Goal: Transaction & Acquisition: Purchase product/service

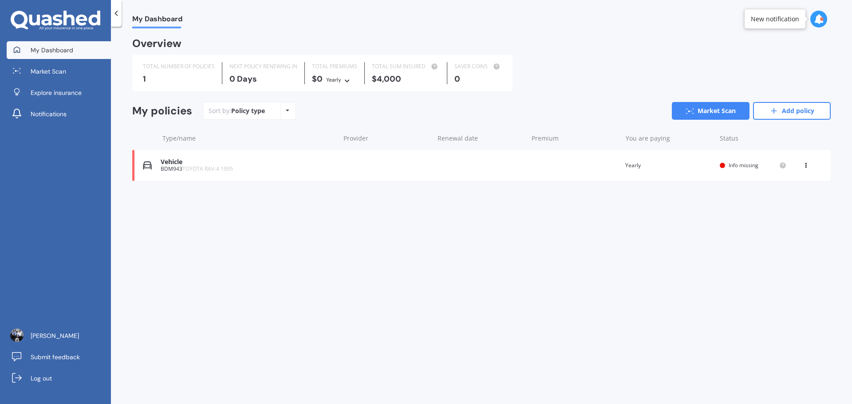
click at [334, 282] on div "My Dashboard Overview TOTAL NUMBER OF POLICIES 1 NEXT POLICY RENEWING [DATE] TO…" at bounding box center [481, 216] width 741 height 377
click at [688, 112] on circle at bounding box center [689, 111] width 2 height 2
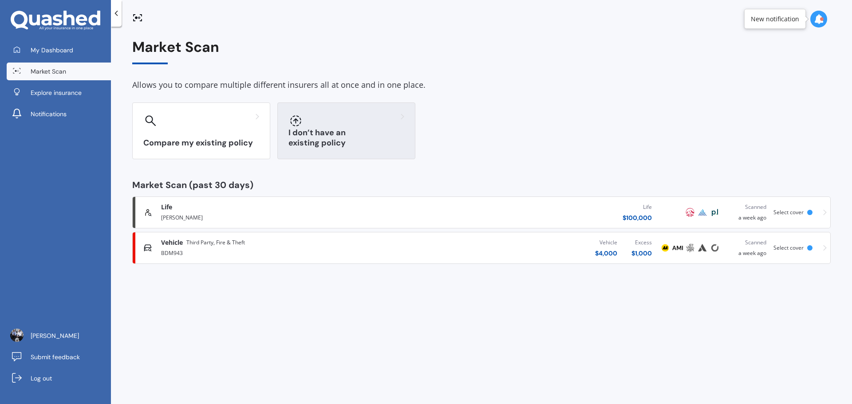
click at [366, 137] on div "I don’t have an existing policy" at bounding box center [346, 130] width 138 height 57
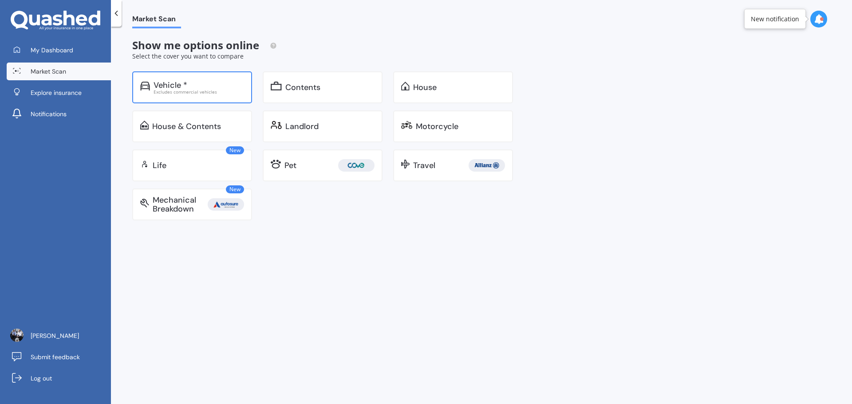
click at [160, 86] on div "Vehicle *" at bounding box center [170, 85] width 34 height 9
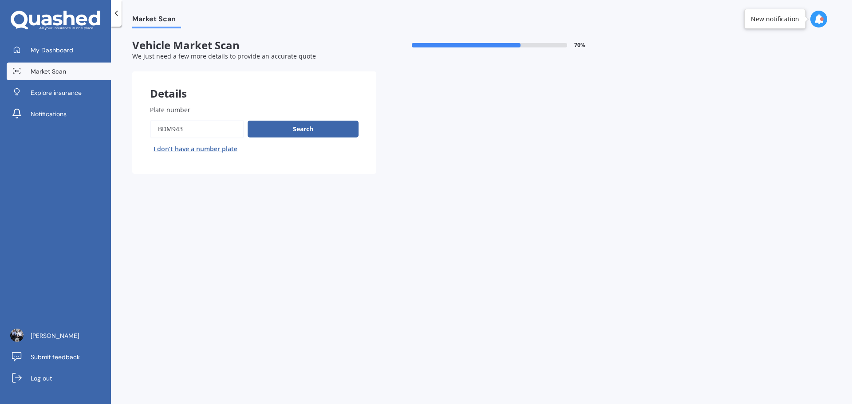
drag, startPoint x: 153, startPoint y: 130, endPoint x: 79, endPoint y: 127, distance: 73.3
click at [80, 128] on div "My Dashboard Market Scan Explore insurance Notifications Devon Nel Submit feedb…" at bounding box center [426, 202] width 852 height 404
type input "PWH"
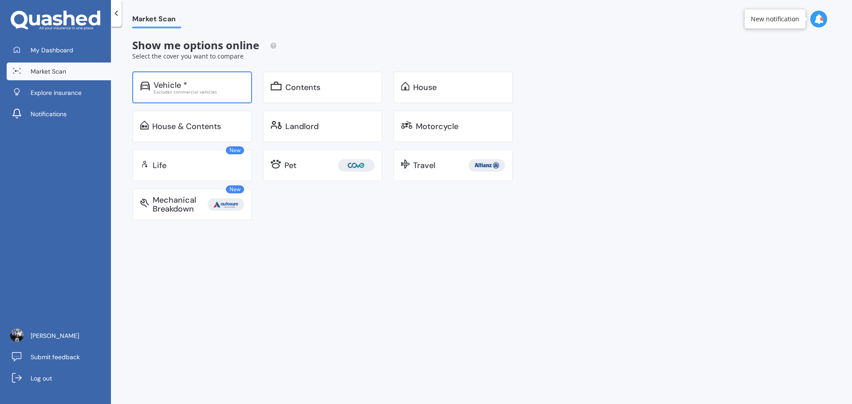
click at [173, 94] on div "Excludes commercial vehicles" at bounding box center [198, 92] width 90 height 4
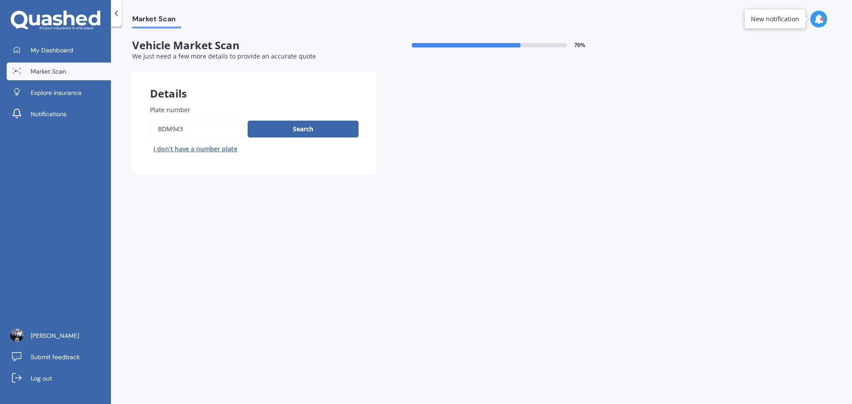
drag, startPoint x: 159, startPoint y: 130, endPoint x: 77, endPoint y: 125, distance: 82.3
click at [79, 130] on div "My Dashboard Market Scan Explore insurance Notifications Devon Nel Submit feedb…" at bounding box center [426, 202] width 852 height 404
type input "PWH765"
click at [299, 127] on button "Search" at bounding box center [303, 129] width 111 height 17
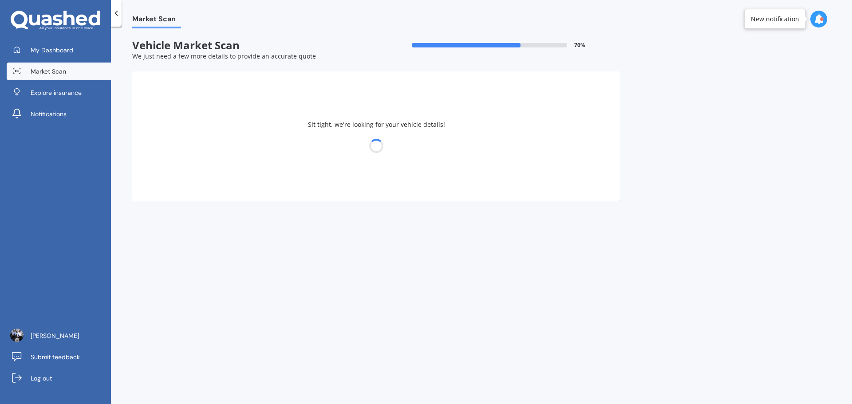
select select "TOYOTA"
select select "HILUX"
select select "26"
select select "09"
select select "1989"
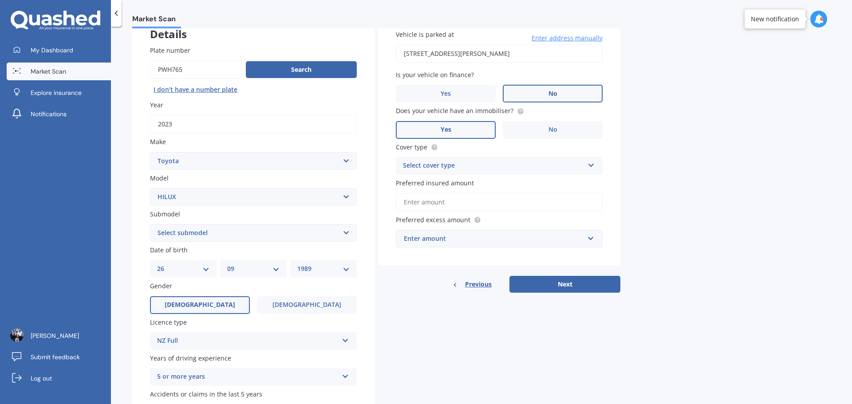
drag, startPoint x: 144, startPoint y: 343, endPoint x: 402, endPoint y: 293, distance: 263.0
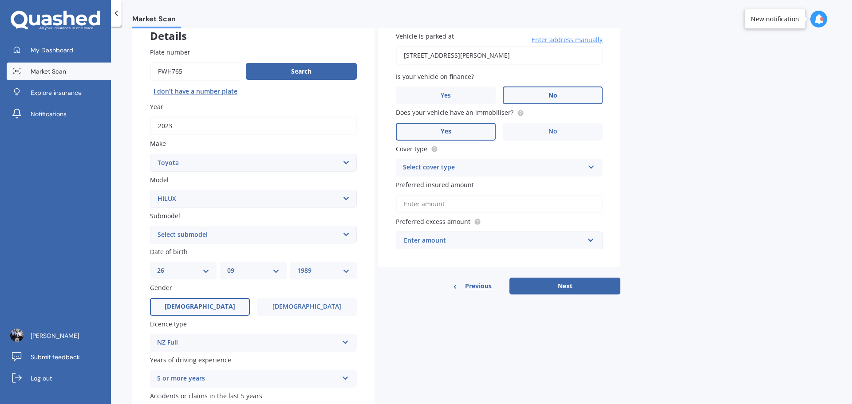
click at [431, 239] on div "Enter amount" at bounding box center [494, 241] width 180 height 10
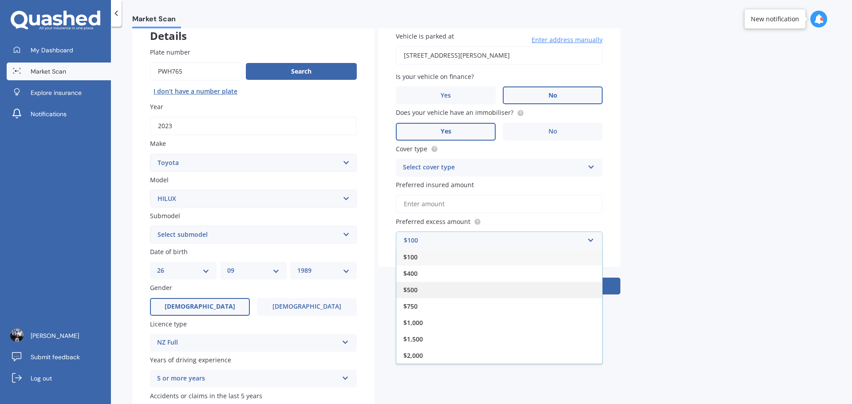
click at [418, 294] on div "$500" at bounding box center [499, 290] width 206 height 16
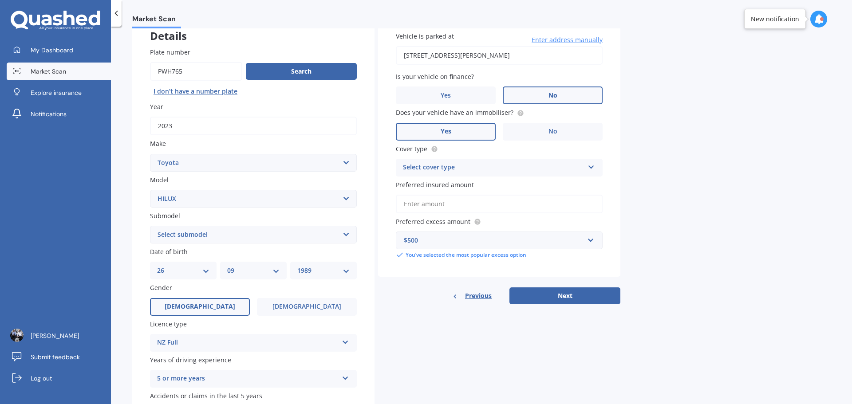
click at [418, 206] on input "Preferred insured amount" at bounding box center [499, 204] width 207 height 19
type input "$6"
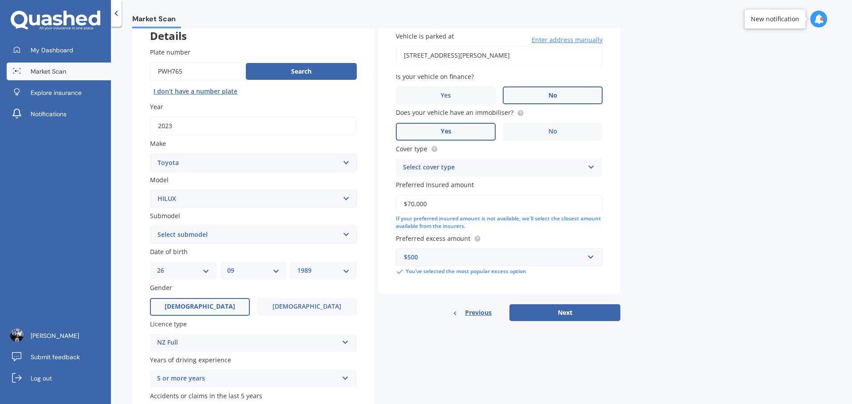
type input "$70,000"
click at [693, 232] on div "Market Scan Vehicle Market Scan 70 % We just need a few more details to provide…" at bounding box center [481, 216] width 741 height 377
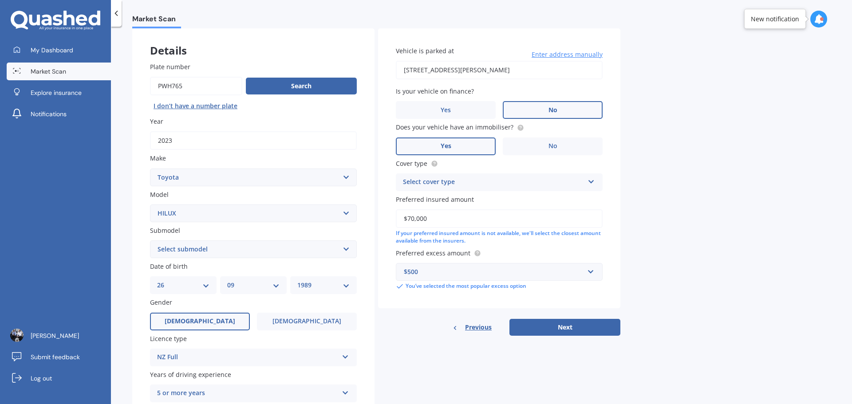
scroll to position [31, 0]
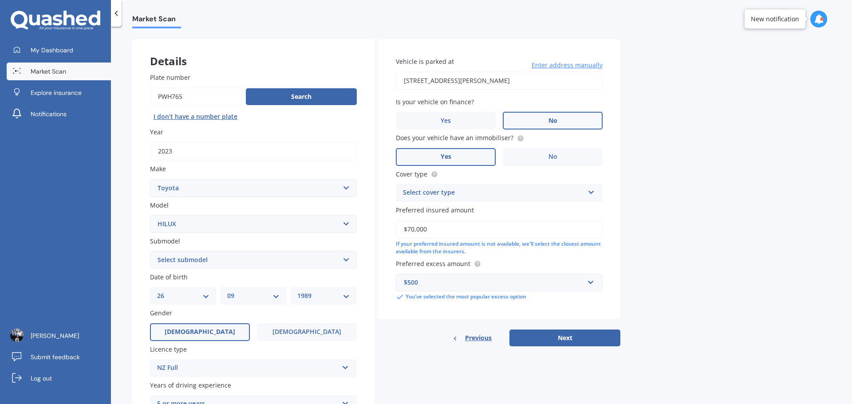
drag, startPoint x: 703, startPoint y: 272, endPoint x: 590, endPoint y: 178, distance: 146.8
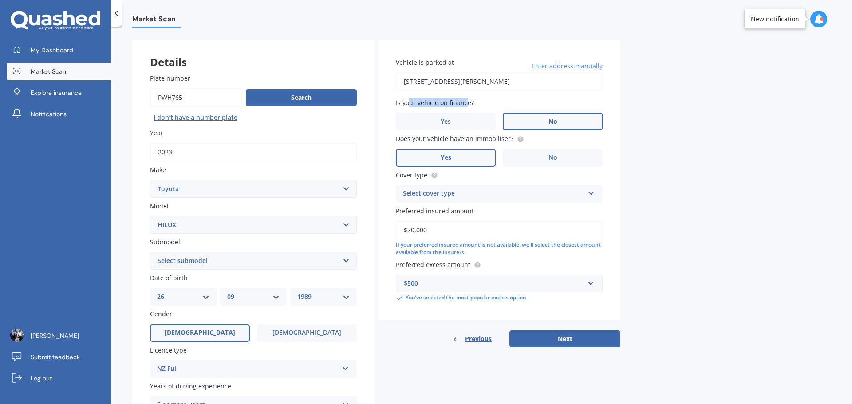
drag, startPoint x: 408, startPoint y: 100, endPoint x: 464, endPoint y: 100, distance: 55.9
click at [464, 100] on span "Is your vehicle on finance?" at bounding box center [435, 102] width 78 height 8
click at [493, 79] on input "113 Hector Sanderson Road, Great Barrier Island, Great Barrier Island / Aotea 0…" at bounding box center [499, 81] width 207 height 19
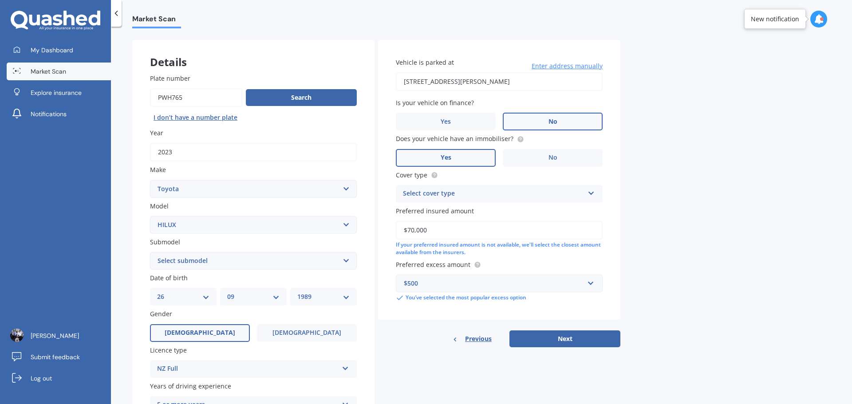
click at [493, 79] on input "113 Hector Sanderson Road, Great Barrier Island, Great Barrier Island / Aotea 0…" at bounding box center [499, 81] width 207 height 19
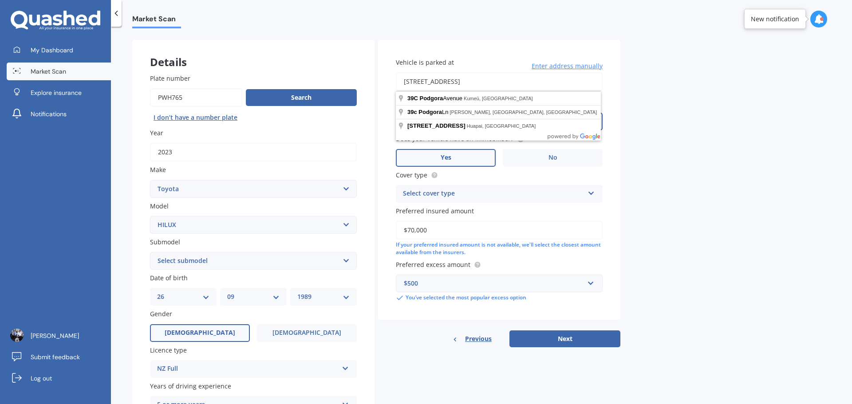
type input "39C Podgora Avenue, Kumeū 0810"
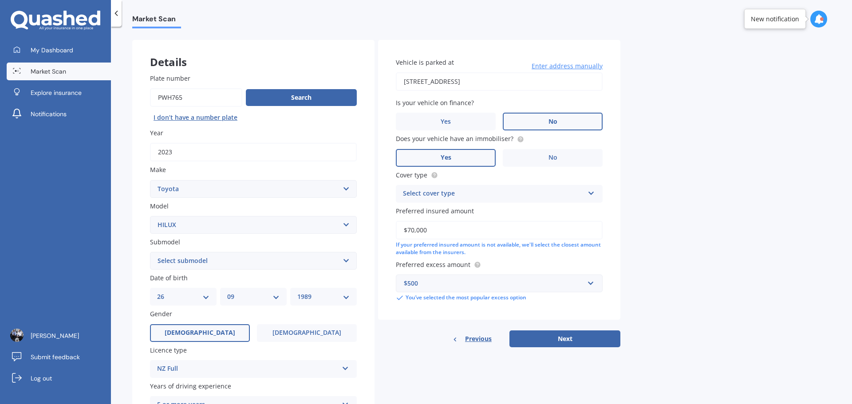
click at [440, 195] on div "Select cover type" at bounding box center [493, 194] width 181 height 11
click at [448, 217] on div "Comprehensive" at bounding box center [499, 211] width 206 height 16
click at [726, 219] on div "Market Scan Vehicle Market Scan 70 % We just need a few more details to provide…" at bounding box center [481, 216] width 741 height 377
click at [583, 340] on button "Next" at bounding box center [564, 338] width 111 height 17
click at [196, 258] on select "Select submodel (All other) Diesel Diesel 4WD Petrol 4WD SR TD DC 2.8D/6AT/UT S…" at bounding box center [253, 261] width 207 height 18
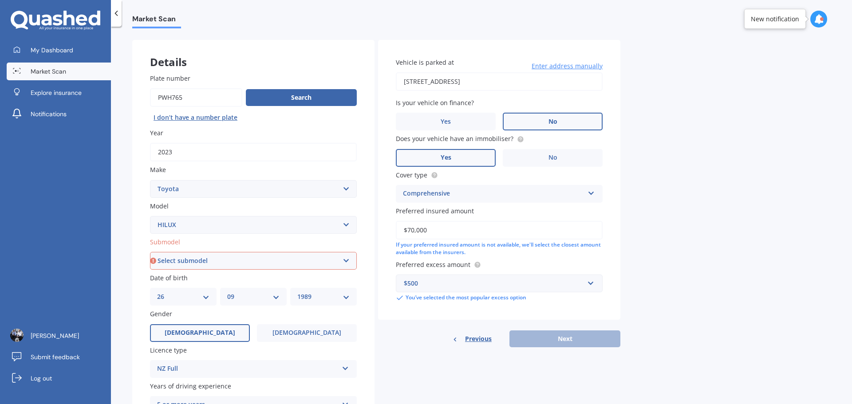
select select "DIESEL 4WD"
click at [150, 252] on select "Select submodel (All other) Diesel Diesel 4WD Petrol 4WD SR TD DC 2.8D/6AT/UT S…" at bounding box center [253, 261] width 207 height 18
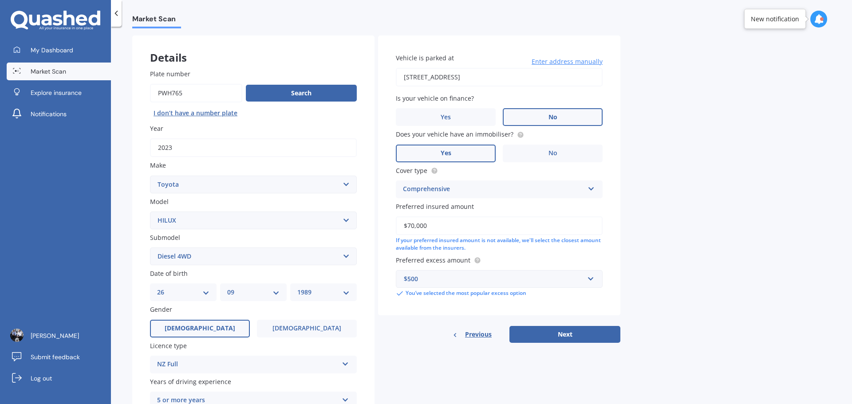
drag, startPoint x: 125, startPoint y: 279, endPoint x: 125, endPoint y: 286, distance: 6.7
click at [554, 334] on button "Next" at bounding box center [564, 334] width 111 height 17
select select "26"
select select "09"
select select "1989"
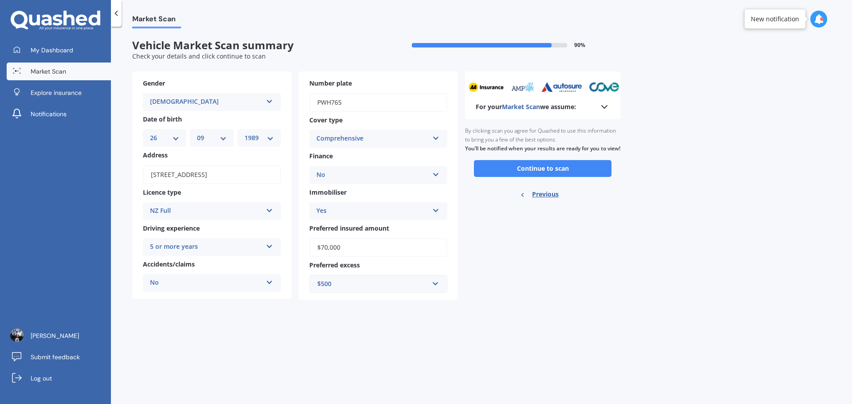
scroll to position [0, 0]
click at [540, 177] on button "Continue to scan" at bounding box center [543, 168] width 138 height 17
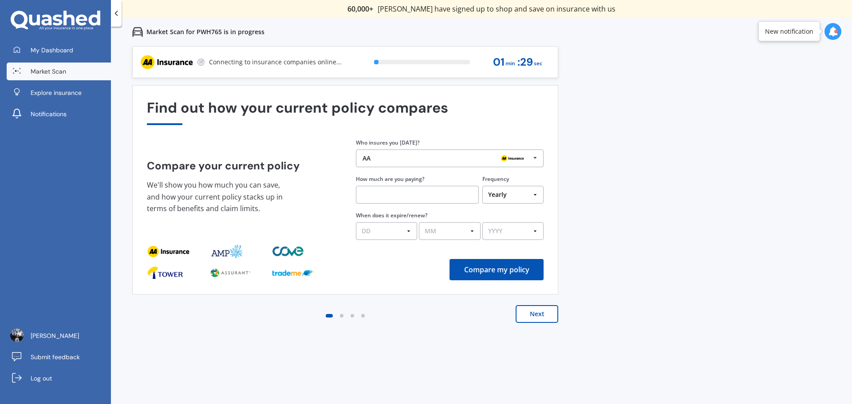
click at [446, 197] on input "text" at bounding box center [417, 195] width 123 height 18
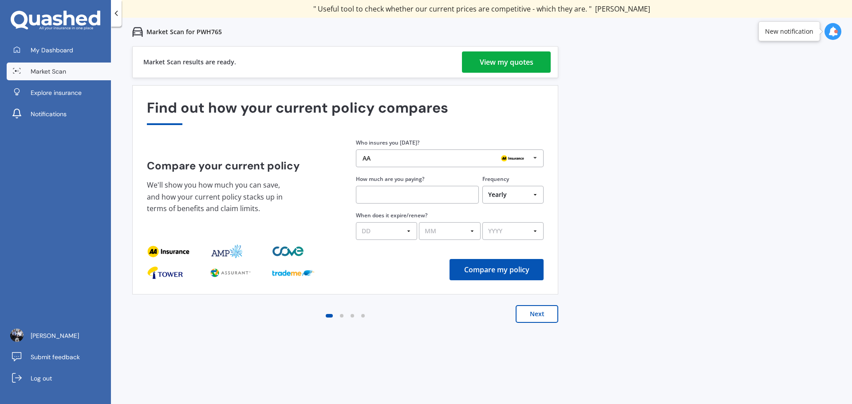
click at [480, 67] on div "View my quotes" at bounding box center [507, 61] width 54 height 21
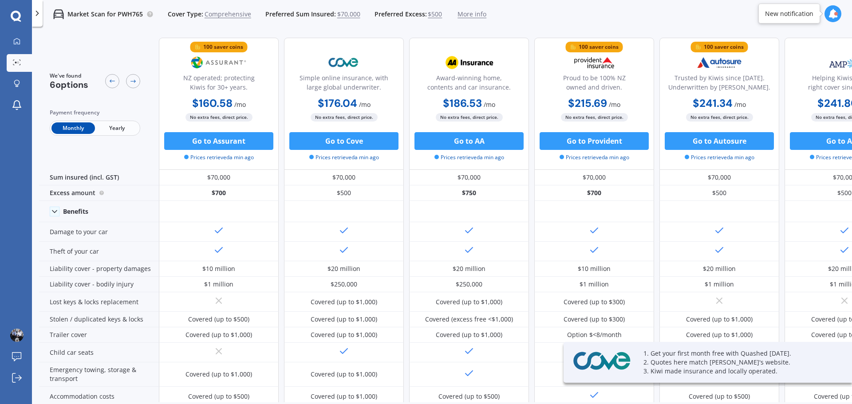
click at [121, 133] on span "Yearly" at bounding box center [116, 128] width 43 height 12
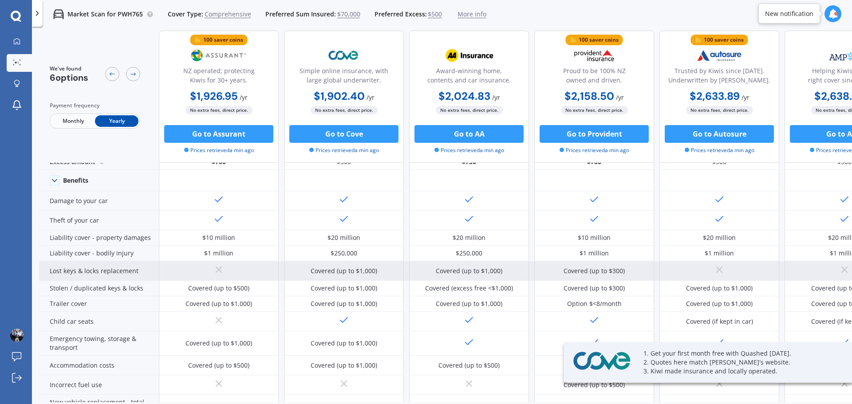
scroll to position [31, 0]
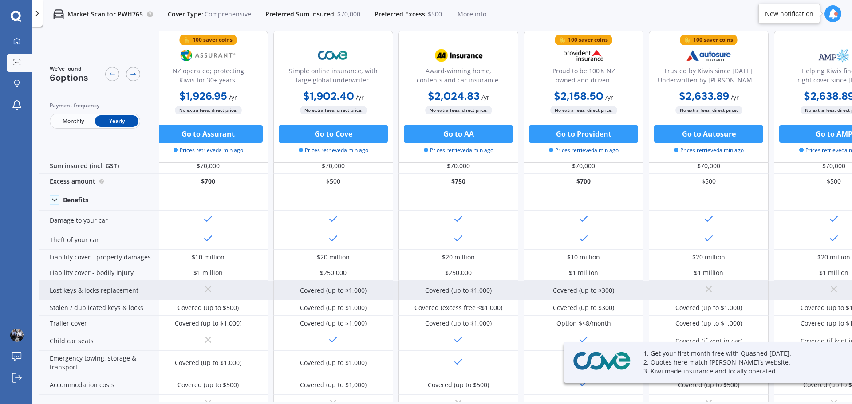
drag, startPoint x: 120, startPoint y: 275, endPoint x: 128, endPoint y: 264, distance: 13.9
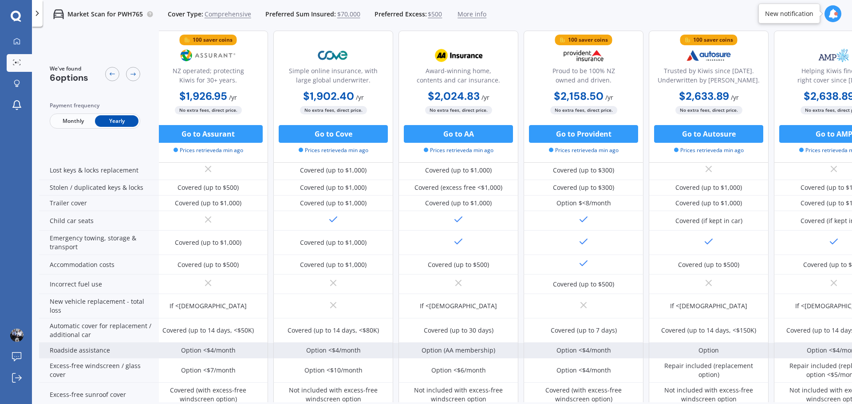
scroll to position [132, 11]
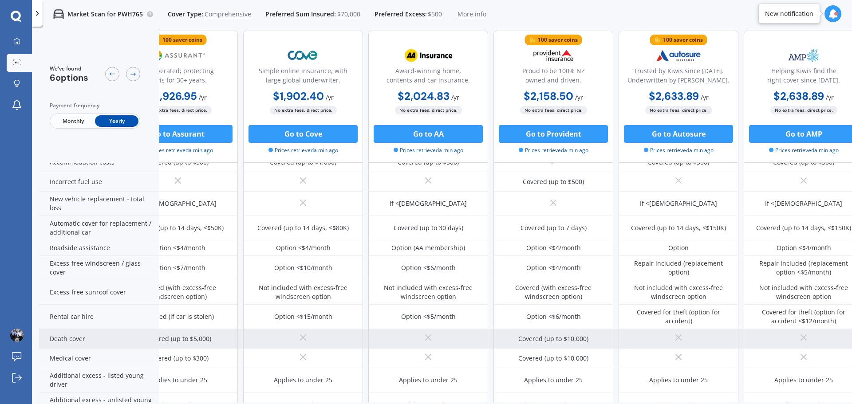
drag, startPoint x: 114, startPoint y: 342, endPoint x: 134, endPoint y: 344, distance: 20.1
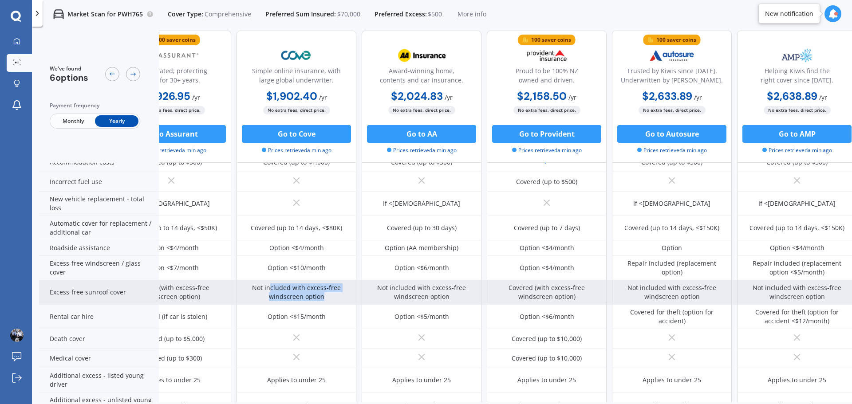
drag, startPoint x: 271, startPoint y: 291, endPoint x: 357, endPoint y: 301, distance: 86.7
click at [358, 299] on div "Covered (with excess-free windscreen option) Not included with excess-free wind…" at bounding box center [483, 292] width 745 height 24
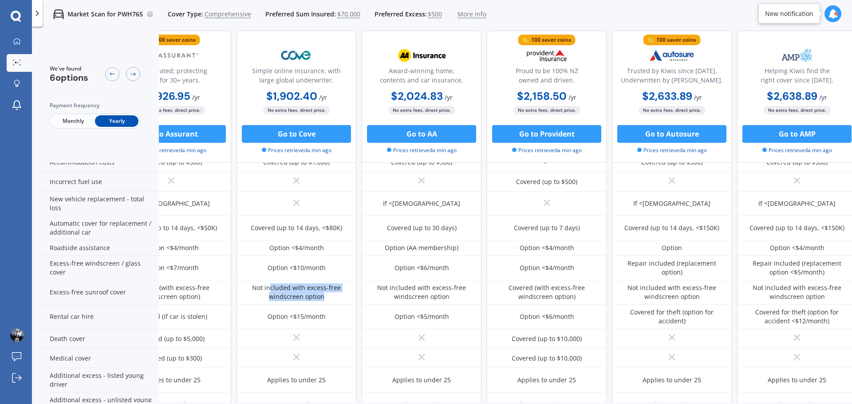
scroll to position [234, 0]
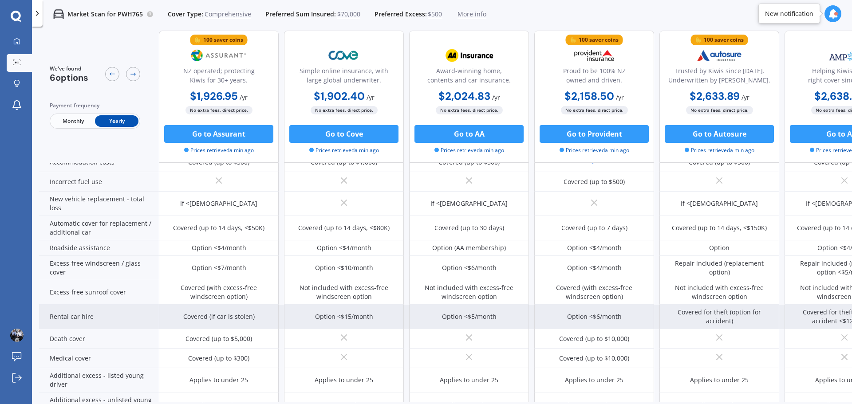
click at [68, 317] on div "Rental car hire" at bounding box center [99, 317] width 120 height 24
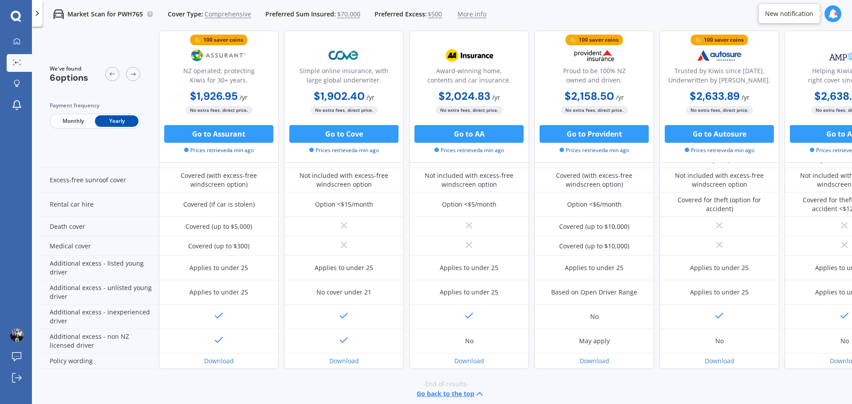
scroll to position [360, 0]
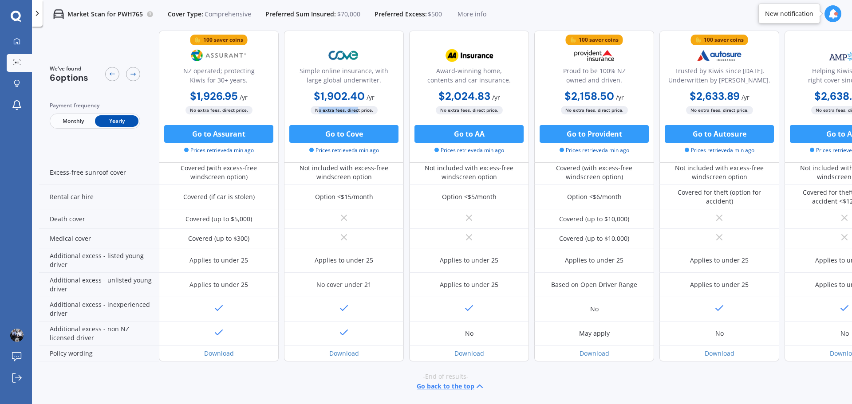
drag, startPoint x: 318, startPoint y: 110, endPoint x: 357, endPoint y: 110, distance: 39.5
click at [357, 110] on span "No extra fees, direct price." at bounding box center [344, 110] width 67 height 8
